Goal: Task Accomplishment & Management: Manage account settings

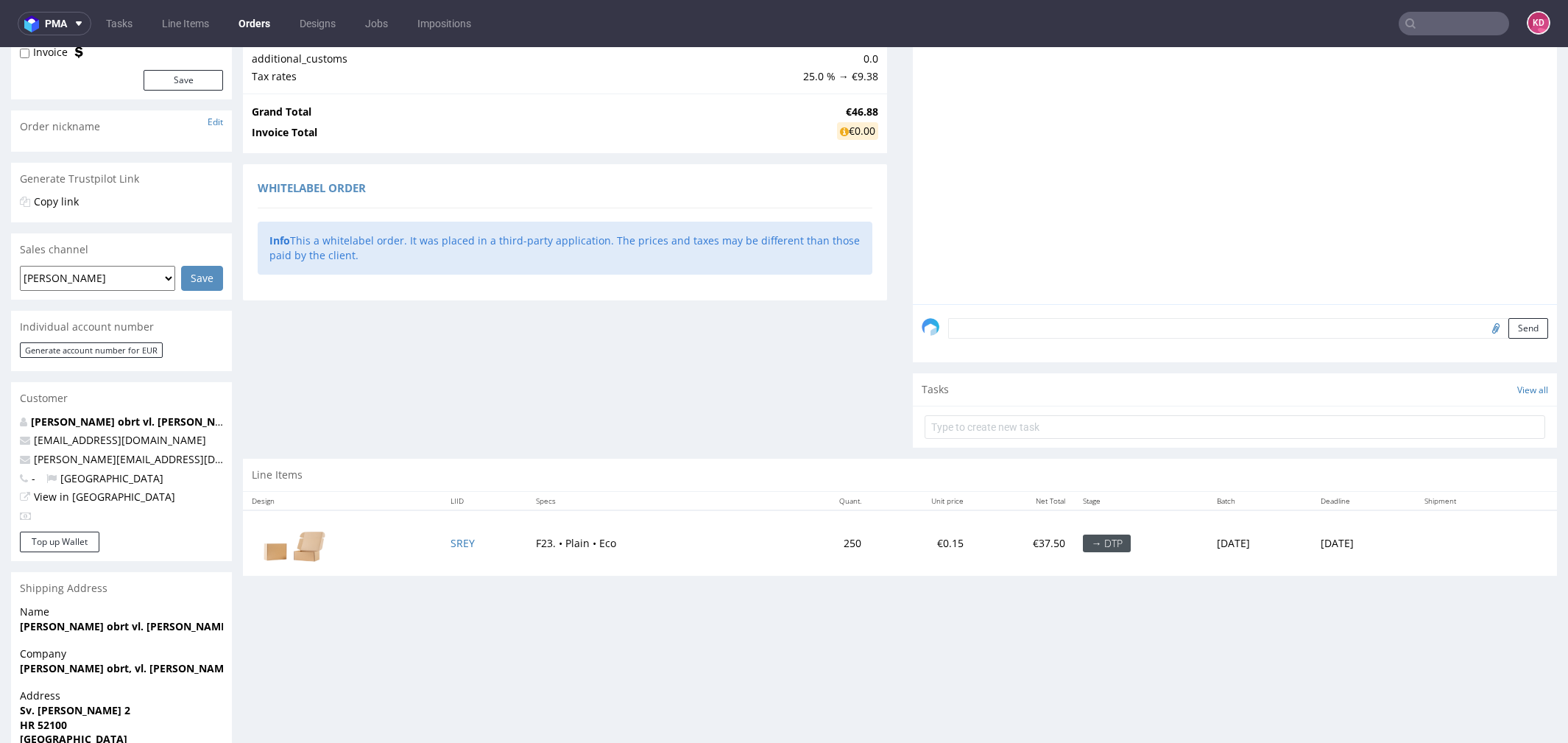
scroll to position [291, 0]
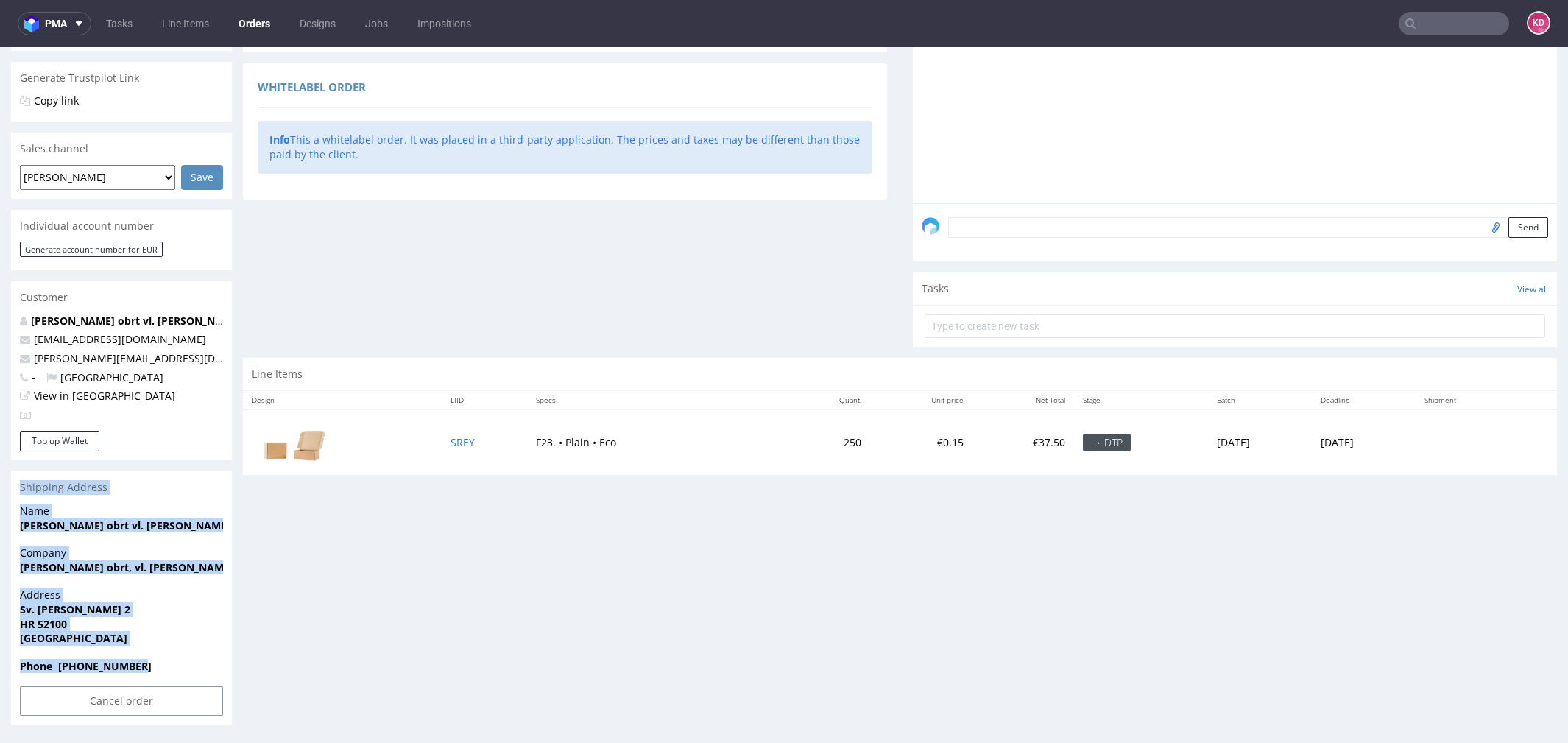
drag, startPoint x: 166, startPoint y: 662, endPoint x: 17, endPoint y: 486, distance: 230.6
click at [17, 486] on section "Shipping Address Name Kasheta obrt vl. Jelena Poldrugovac Company Kasheta obrt,…" at bounding box center [121, 597] width 221 height 253
copy section "Shipping Address Name Kasheta obrt vl. Jelena Poldrugovac Company Kasheta obrt,…"
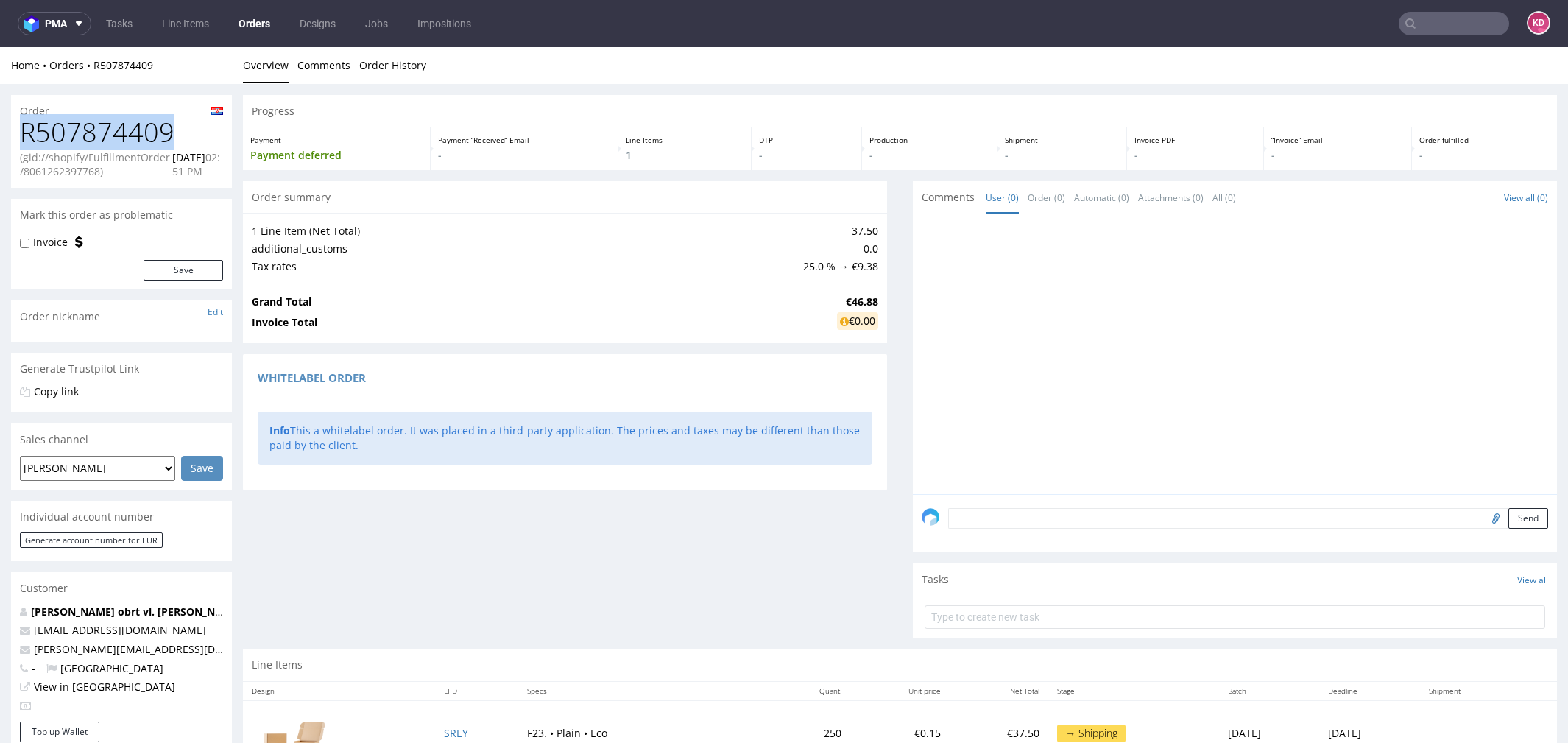
drag, startPoint x: 183, startPoint y: 126, endPoint x: -15, endPoint y: 125, distance: 198.0
click at [0, 125] on html "Production Shipped DTP Orders Offers Shipments Designs Promotions Users Jobs Ad…" at bounding box center [784, 540] width 1568 height 986
copy h1 "R507874409"
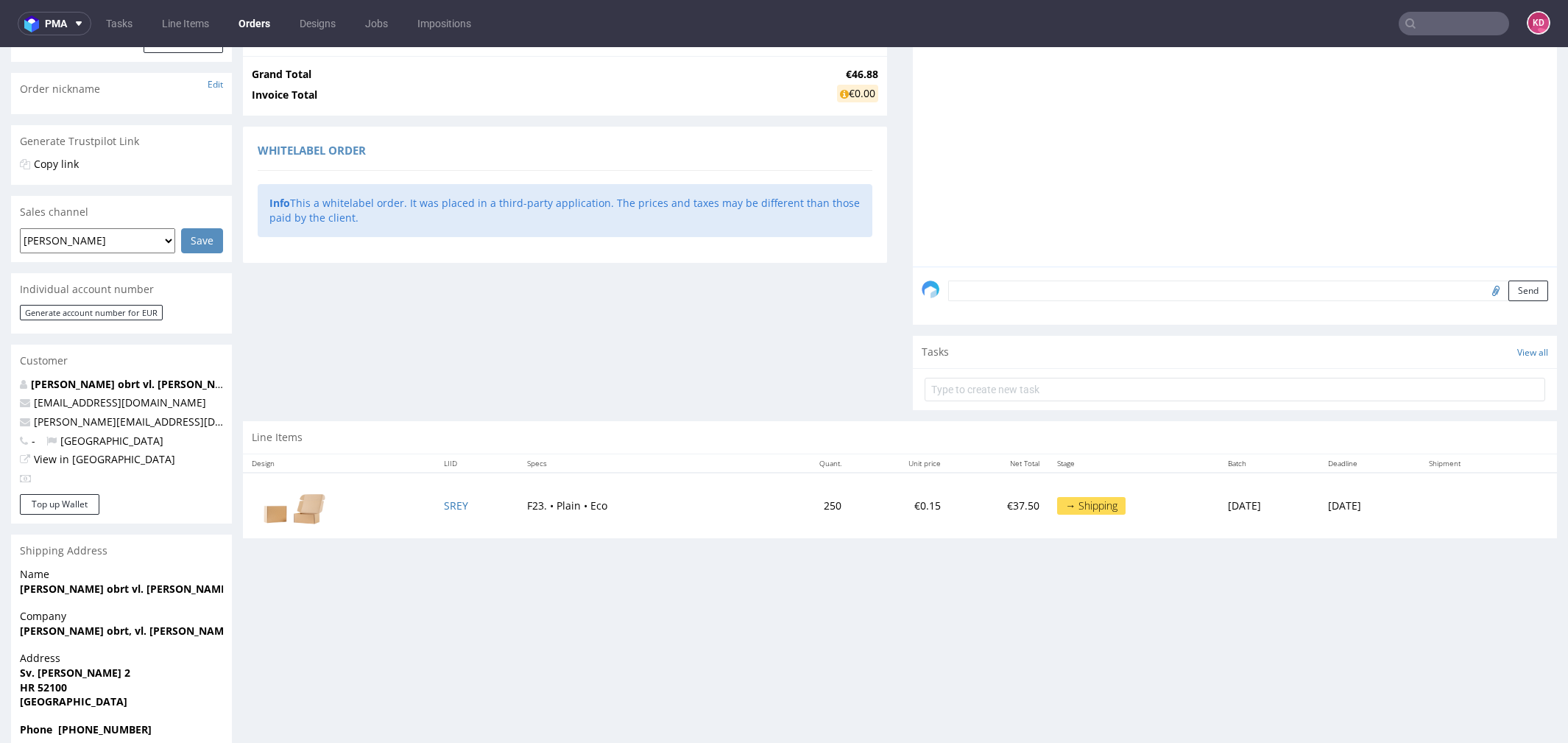
scroll to position [274, 0]
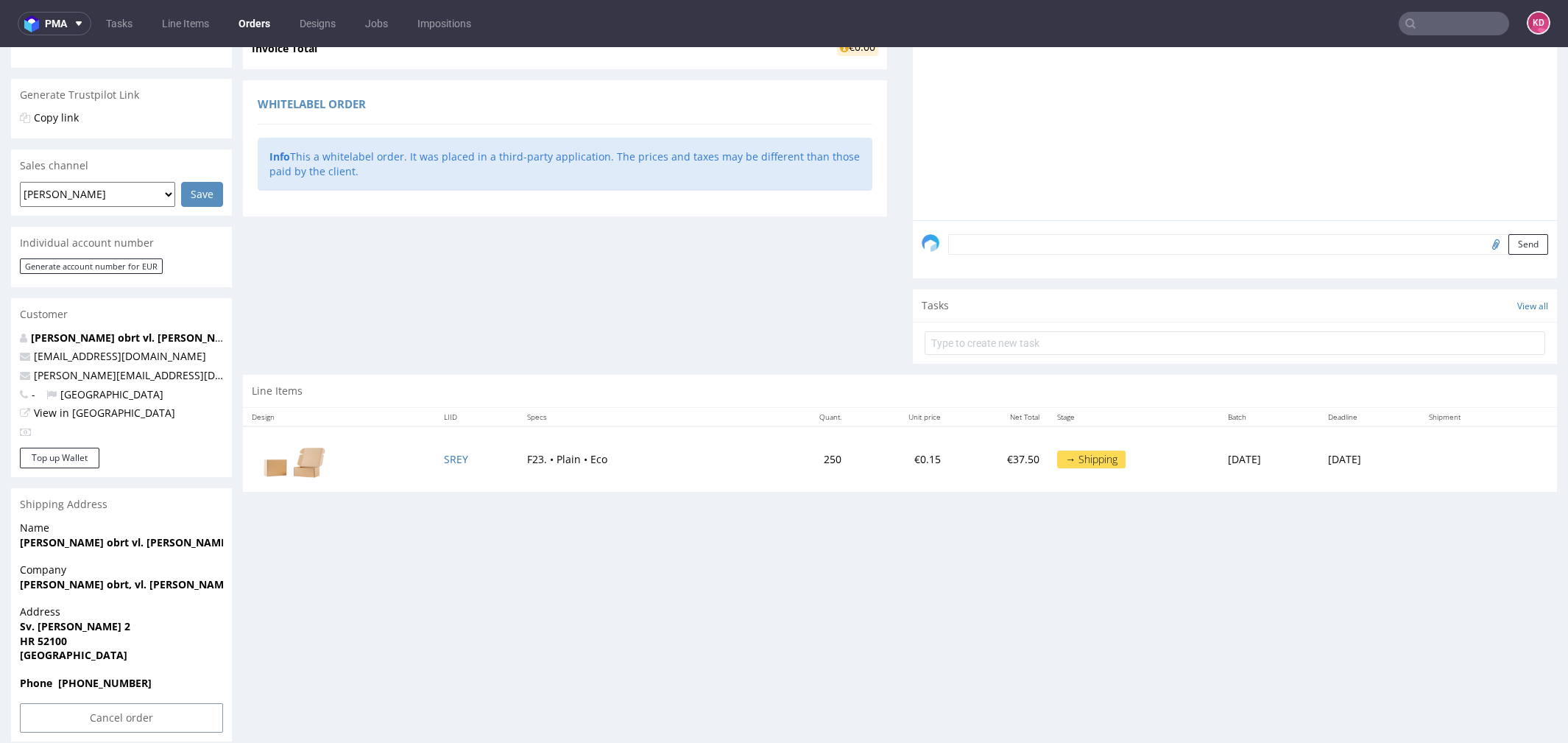
click at [466, 454] on td "SREY" at bounding box center [476, 458] width 83 height 65
click at [466, 453] on td "SREY" at bounding box center [476, 458] width 83 height 65
copy link "SREY"
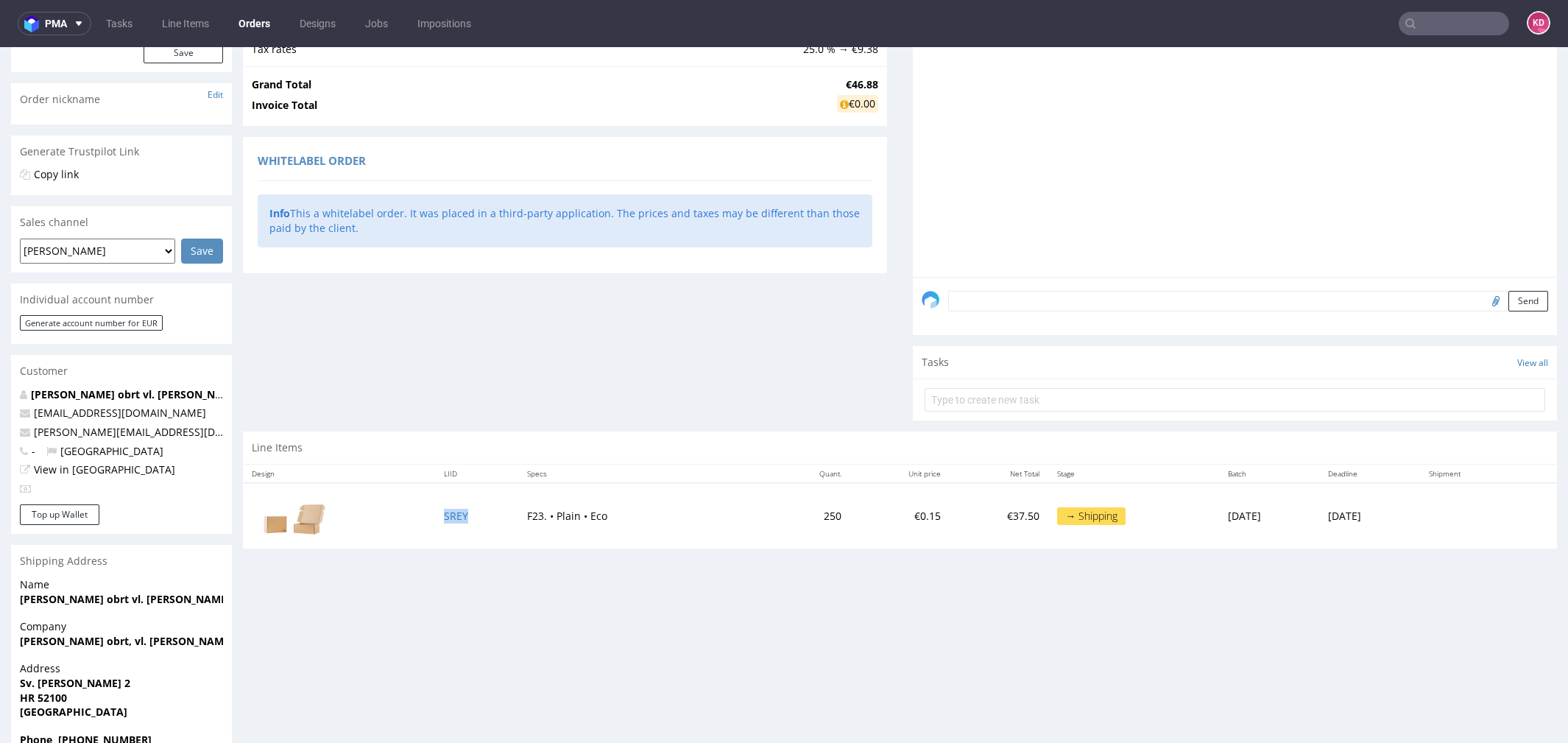
scroll to position [291, 0]
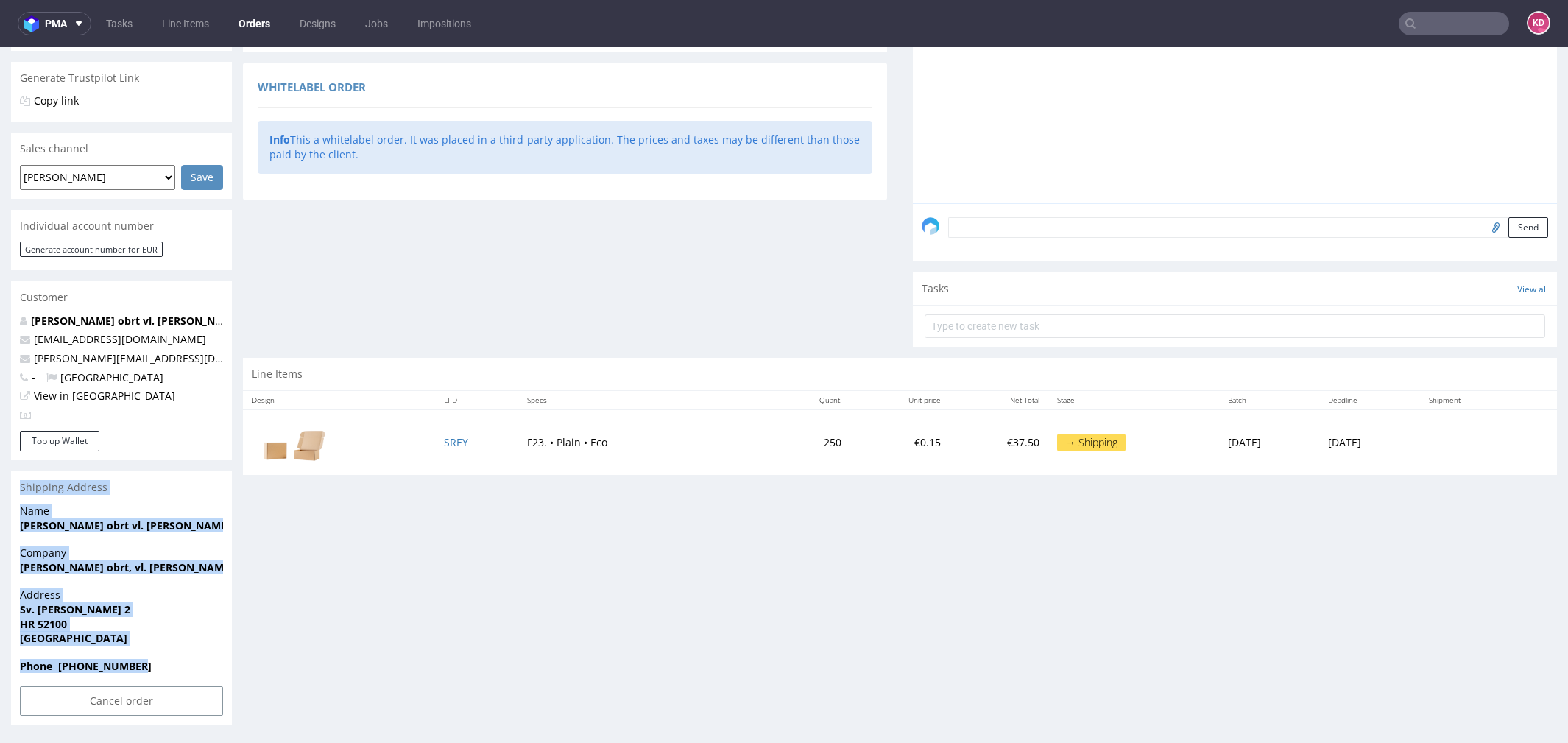
drag, startPoint x: 161, startPoint y: 664, endPoint x: 12, endPoint y: 488, distance: 230.6
click at [12, 488] on section "Shipping Address Name Kasheta obrt vl. Jelena Poldrugovac Company Kasheta obrt,…" at bounding box center [121, 597] width 221 height 253
copy section "Shipping Address Name Kasheta obrt vl. Jelena Poldrugovac Company Kasheta obrt,…"
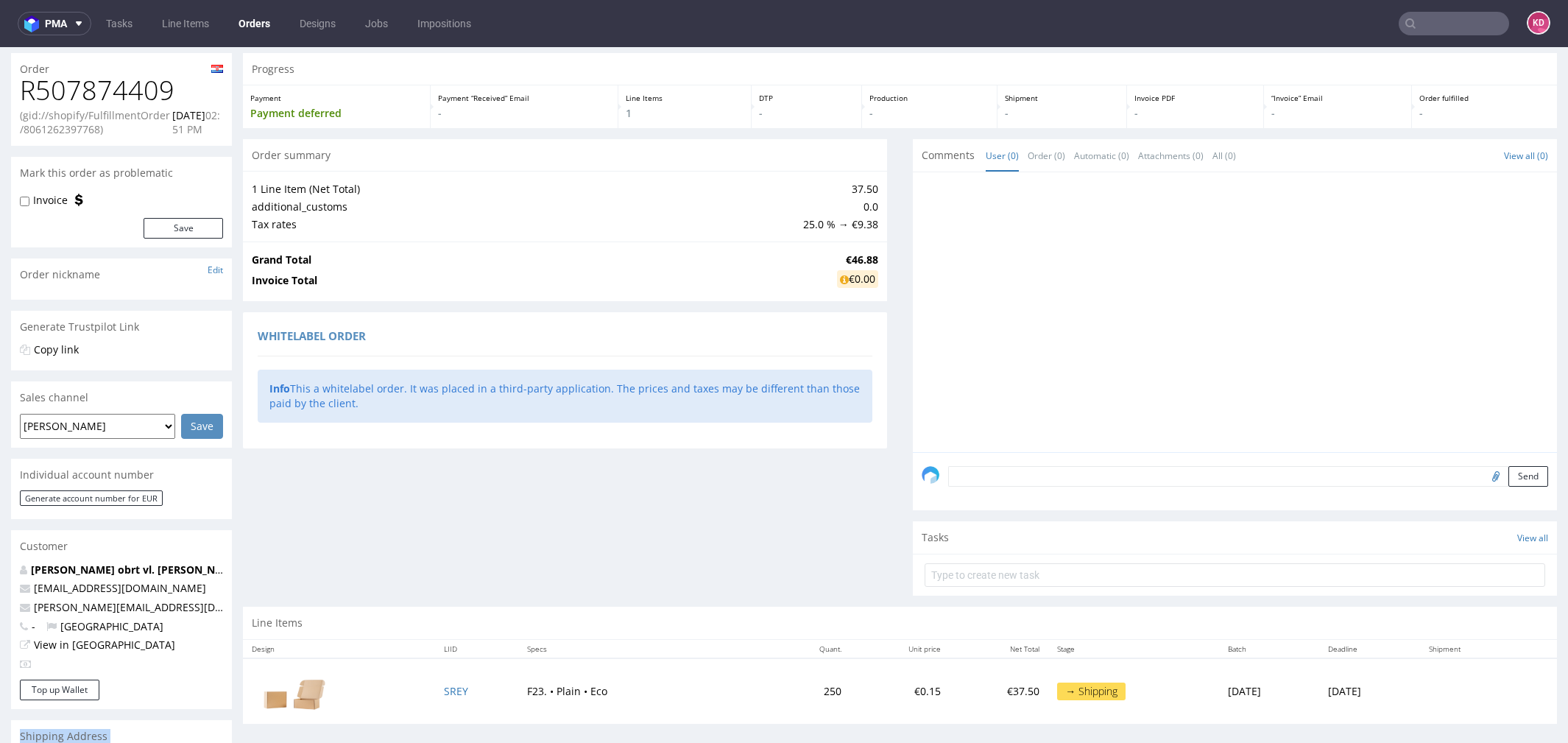
scroll to position [0, 0]
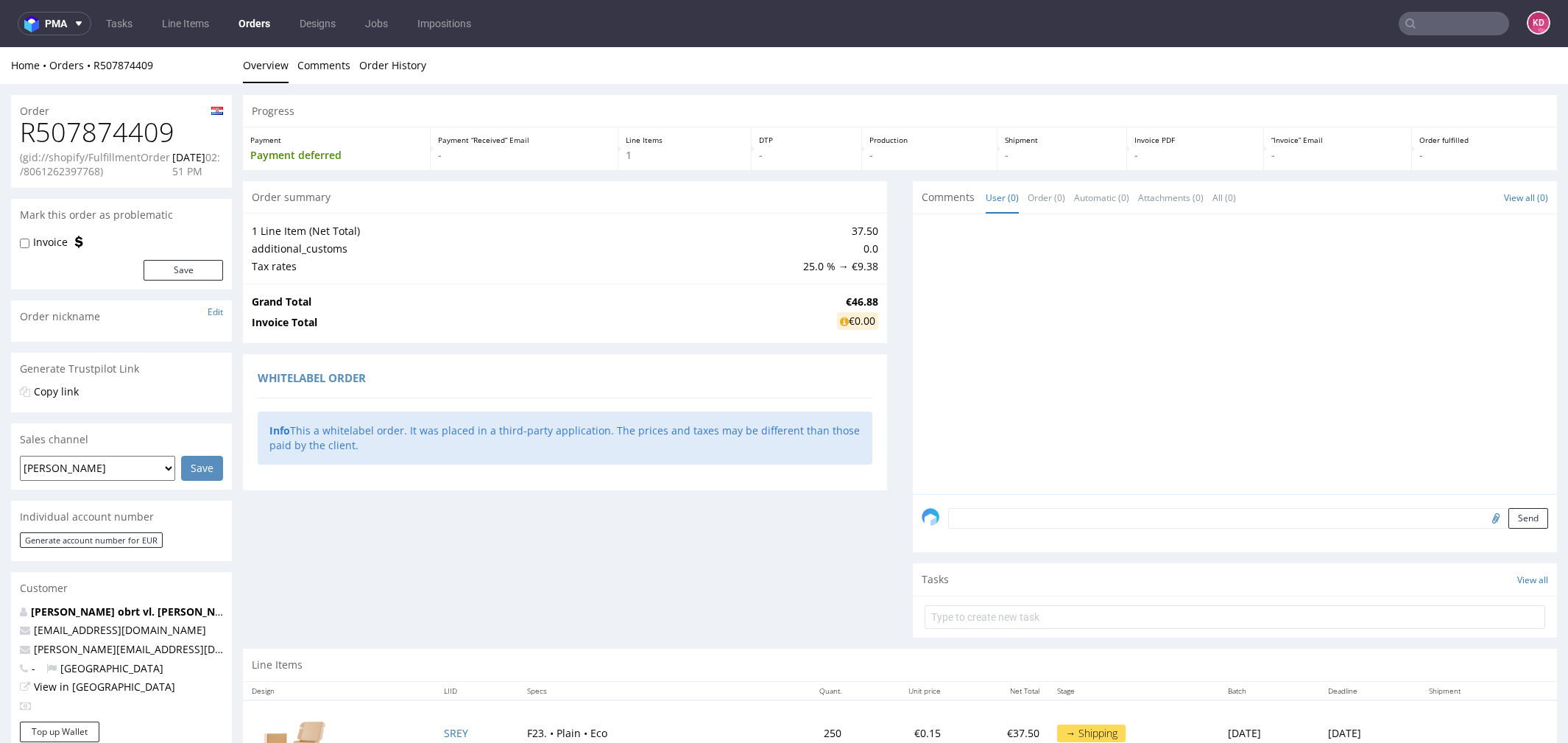
click at [173, 137] on h1 "R507874409" at bounding box center [121, 133] width 203 height 29
click at [373, 141] on p "Payment" at bounding box center [336, 140] width 172 height 11
click at [1112, 525] on textarea at bounding box center [1248, 517] width 600 height 20
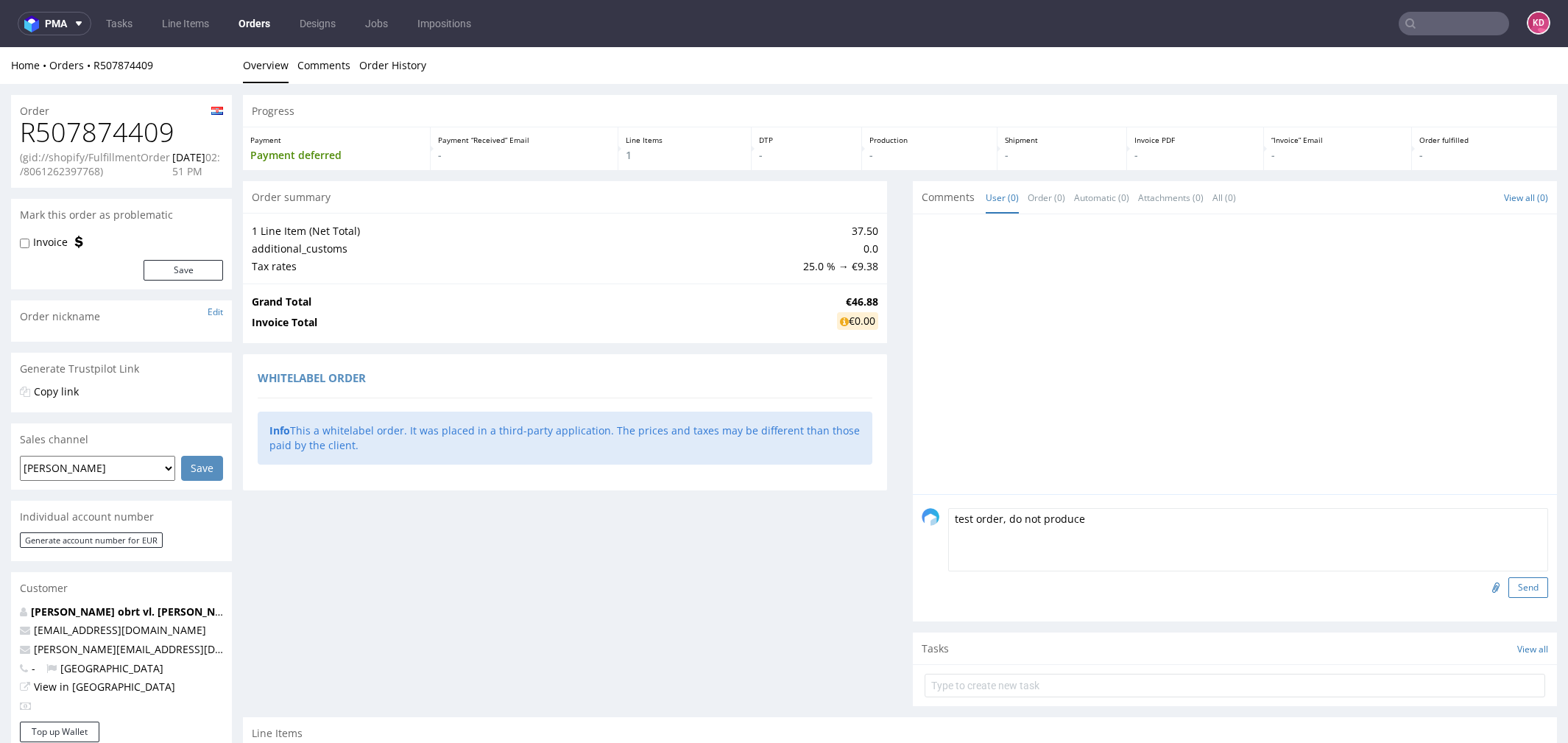
type textarea "test order, do not produce"
click at [1508, 588] on button "Send" at bounding box center [1528, 587] width 40 height 20
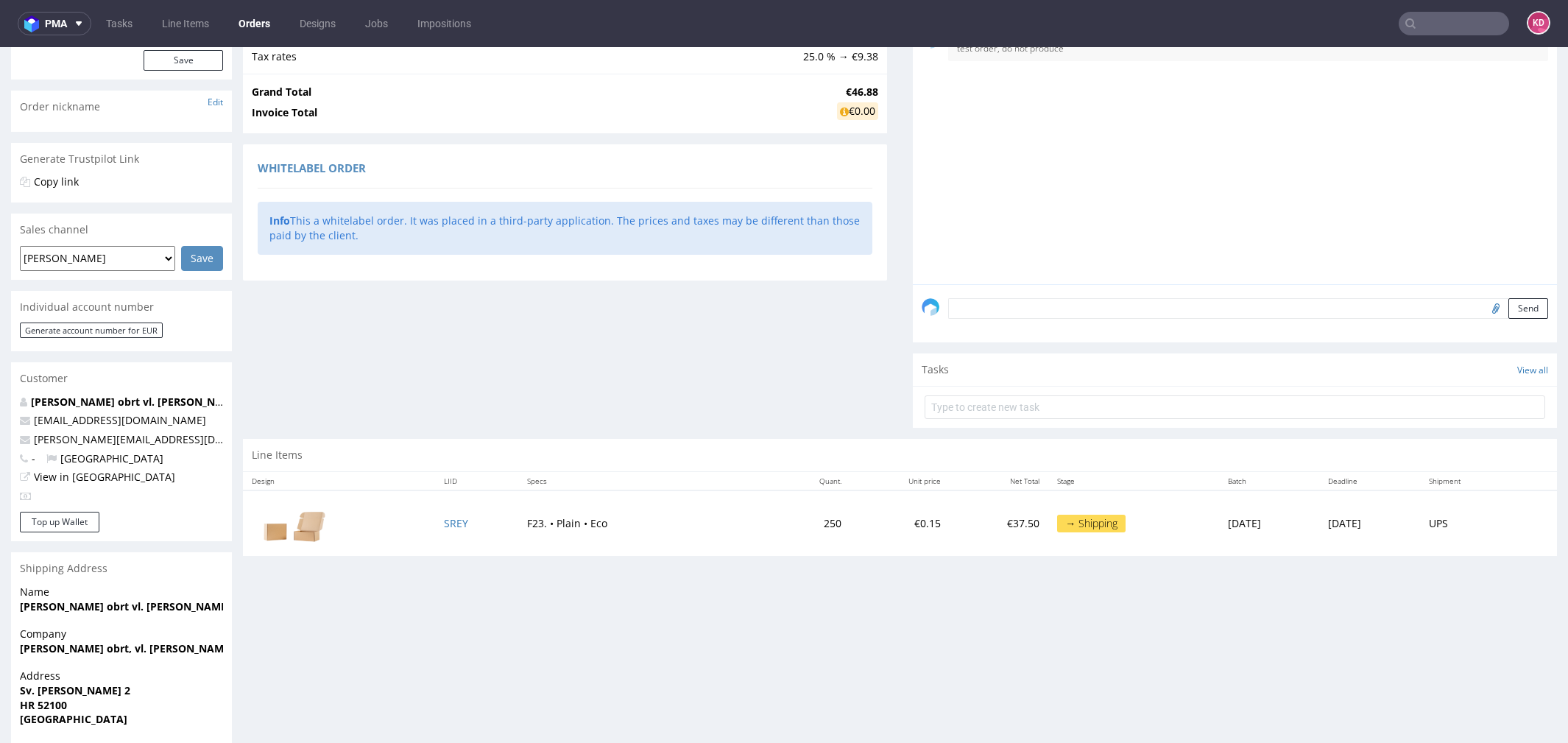
scroll to position [291, 0]
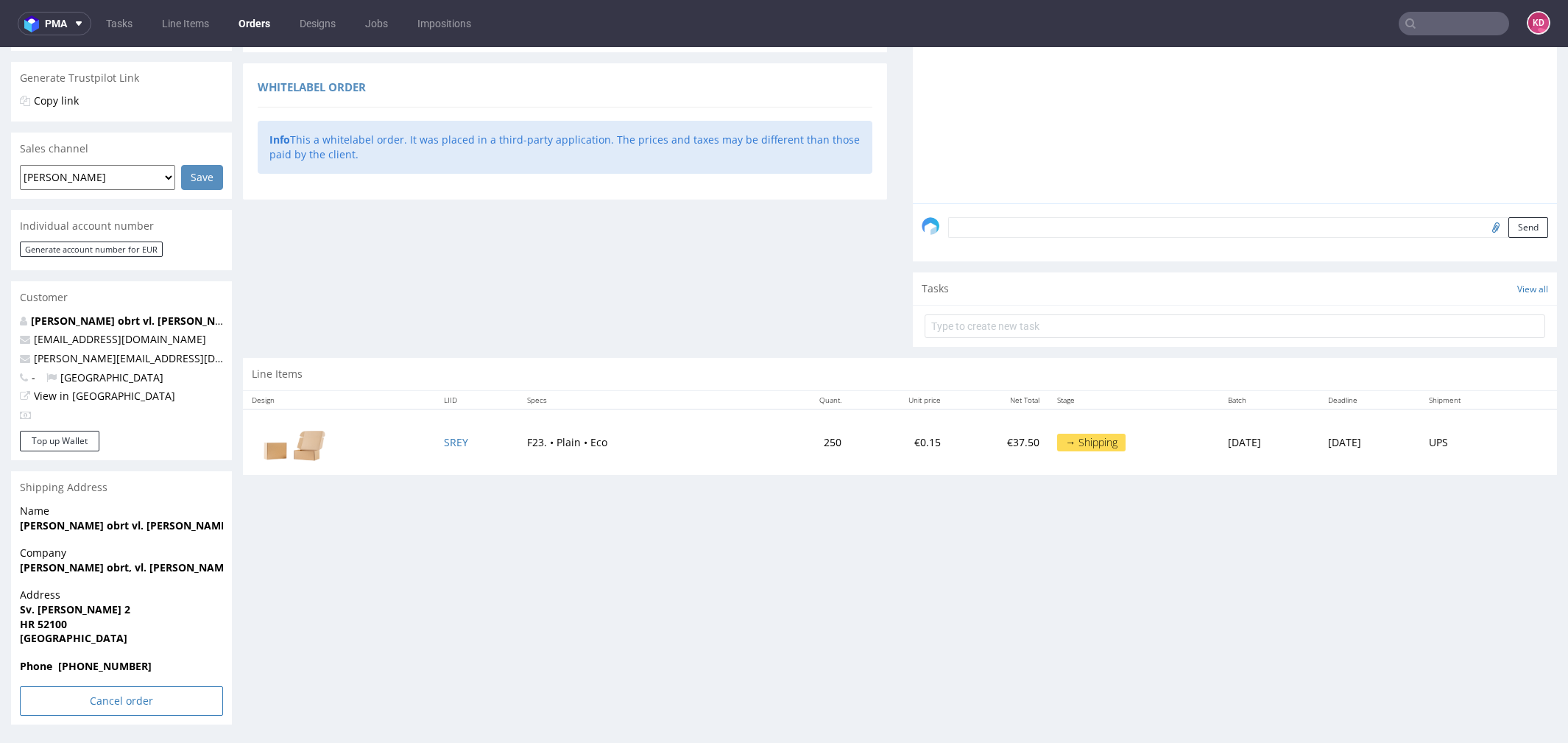
click at [125, 698] on input "Cancel order" at bounding box center [121, 701] width 203 height 29
click at [103, 663] on link "Yes" at bounding box center [99, 661] width 42 height 22
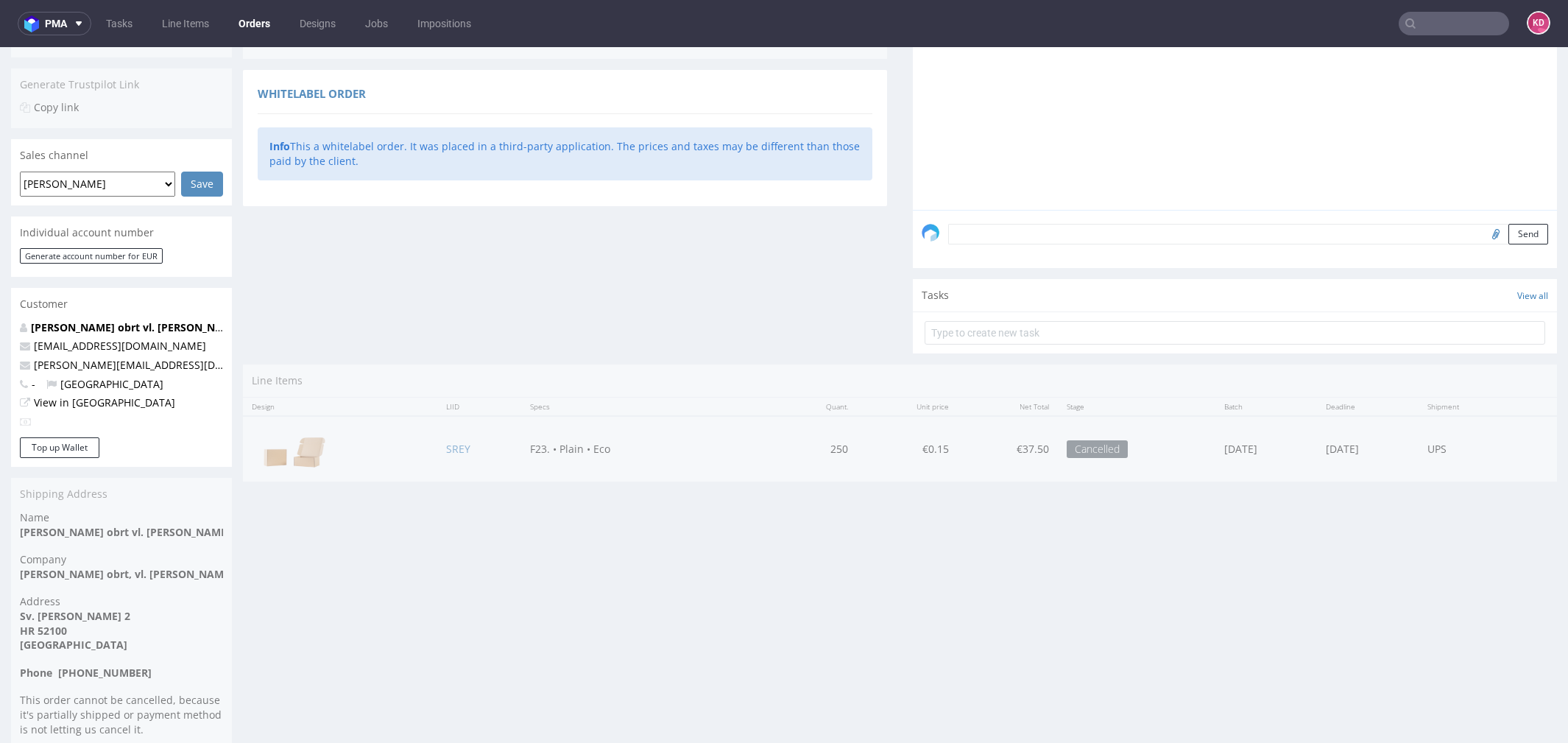
scroll to position [345, 0]
